Goal: Navigation & Orientation: Find specific page/section

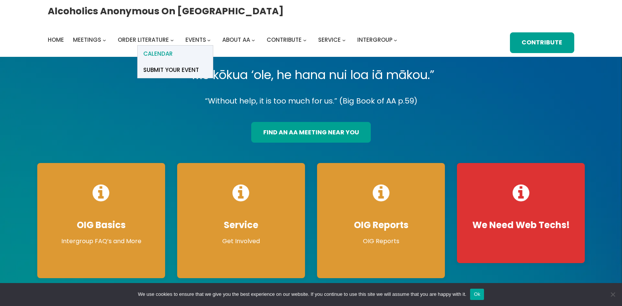
click at [213, 45] on link "Calendar" at bounding box center [175, 53] width 75 height 16
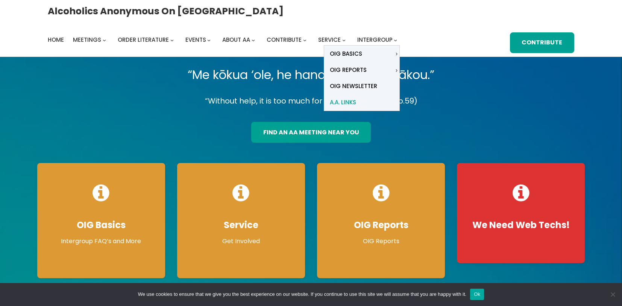
click at [356, 97] on span "A.A. Links" at bounding box center [343, 102] width 26 height 11
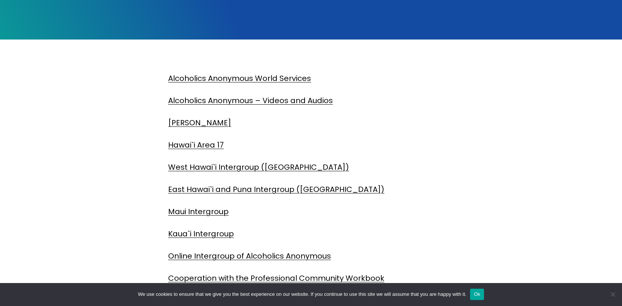
scroll to position [210, 0]
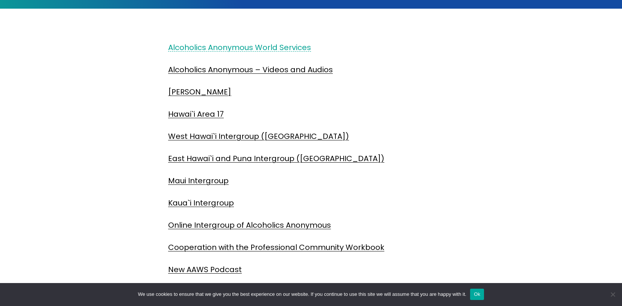
click at [293, 47] on link "Alcoholics Anonymous World Services" at bounding box center [239, 47] width 143 height 11
